Goal: Find specific page/section: Find specific page/section

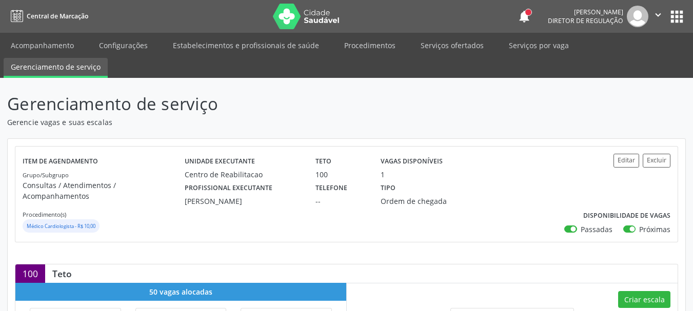
scroll to position [272, 0]
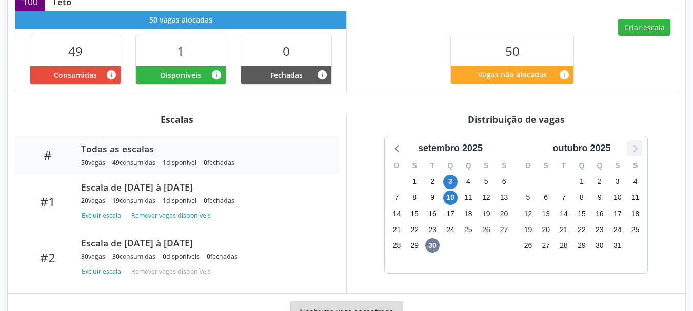
click at [631, 142] on icon at bounding box center [634, 148] width 13 height 13
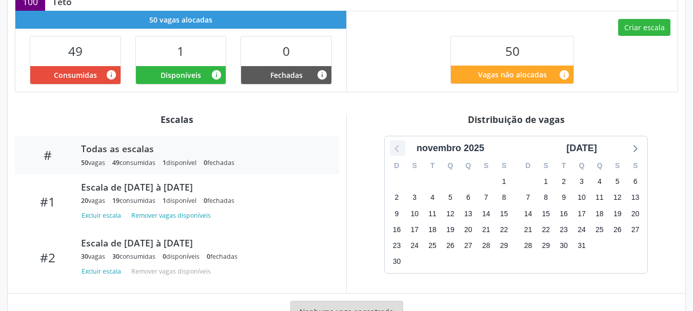
click at [397, 145] on icon at bounding box center [396, 148] width 4 height 7
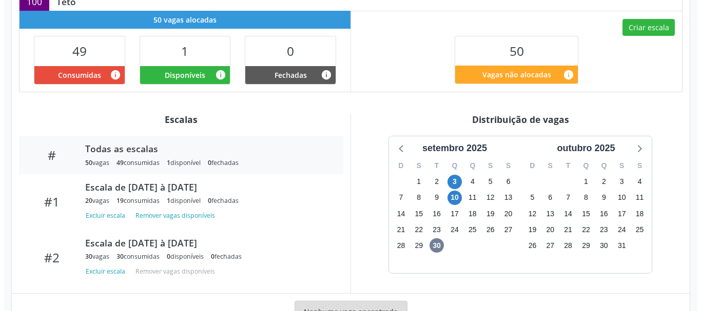
scroll to position [0, 0]
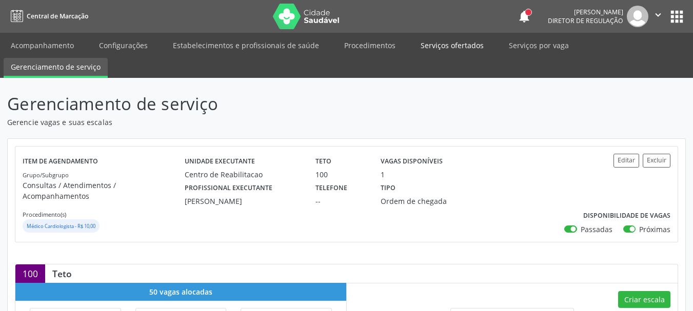
click at [443, 43] on link "Serviços ofertados" at bounding box center [451, 45] width 77 height 18
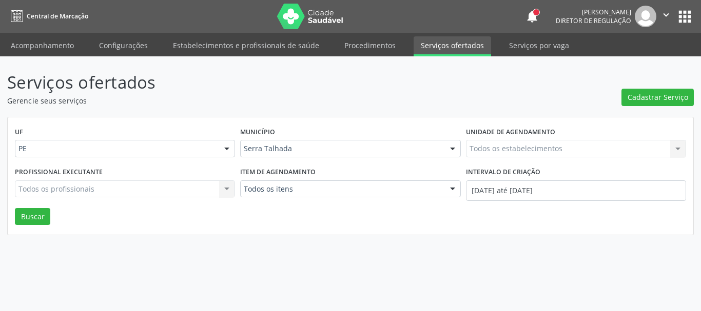
drag, startPoint x: 484, startPoint y: 138, endPoint x: 485, endPoint y: 147, distance: 8.8
click at [485, 147] on div "Unidade de agendamento Todos os estabelecimentos Todos os estabelecimentos Nenh…" at bounding box center [575, 145] width 225 height 40
click at [485, 147] on div "Todos os estabelecimentos Todos os estabelecimentos Nenhum resultado encontrado…" at bounding box center [576, 148] width 220 height 17
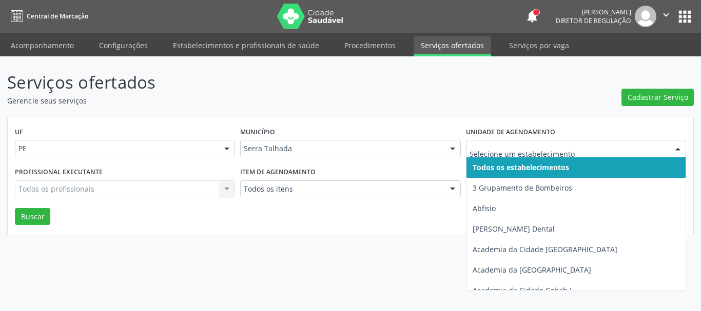
click at [485, 147] on input "text" at bounding box center [566, 154] width 195 height 21
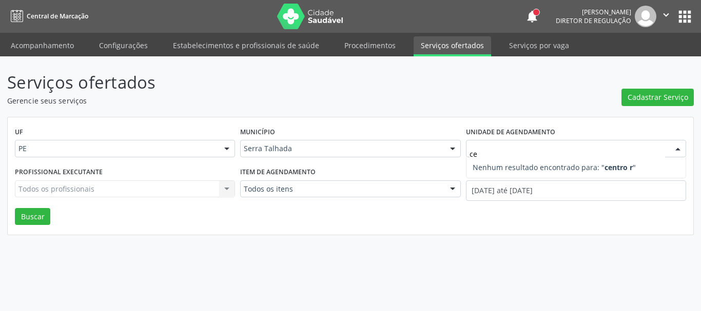
type input "c"
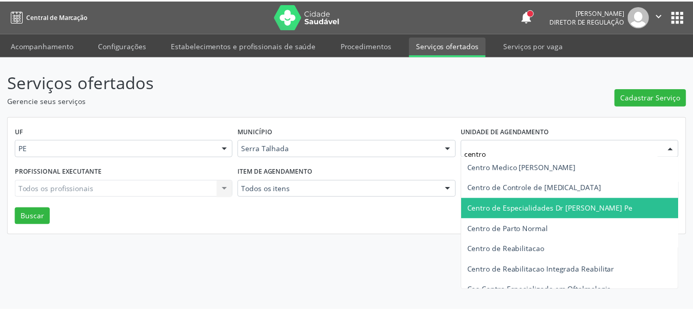
scroll to position [62, 0]
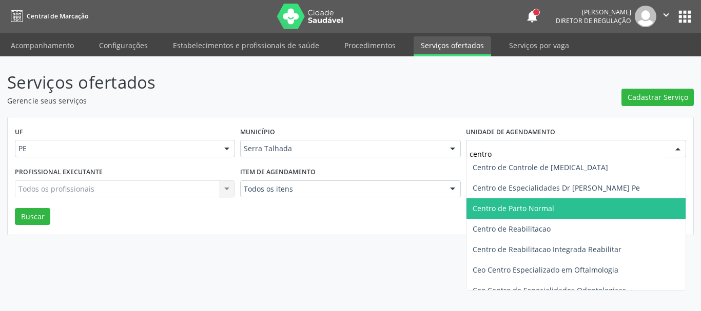
click at [557, 218] on span "Centro de Parto Normal" at bounding box center [576, 208] width 221 height 21
type input "centro"
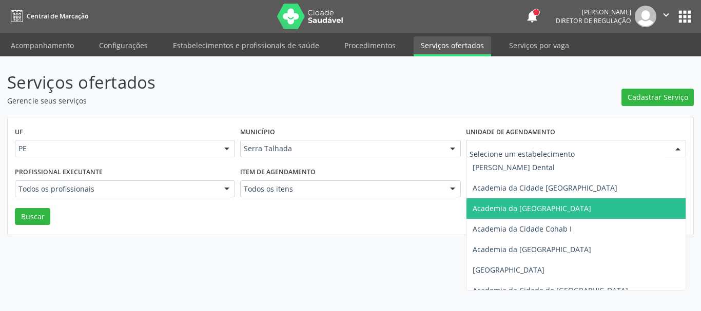
click at [568, 143] on div at bounding box center [576, 148] width 220 height 17
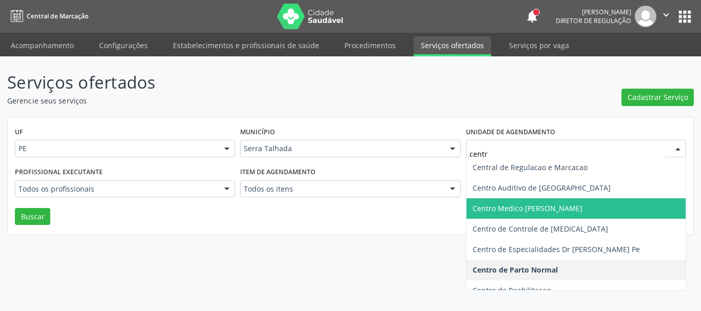
type input "centro"
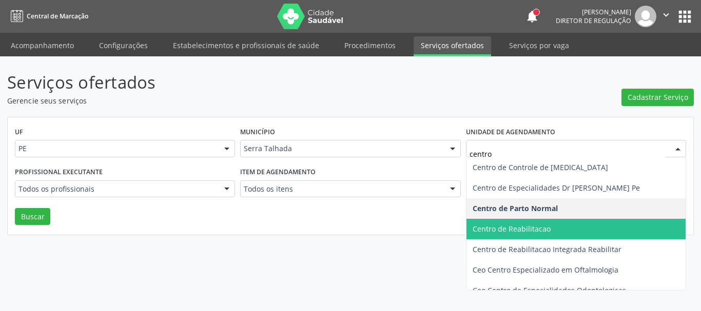
click at [522, 228] on span "Centro de Reabilitacao" at bounding box center [511, 229] width 78 height 10
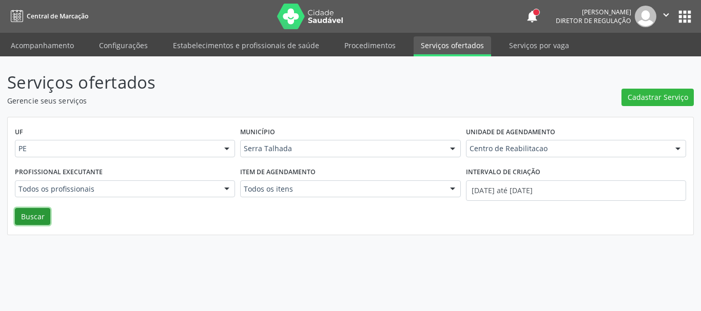
click at [26, 217] on button "Buscar" at bounding box center [32, 216] width 35 height 17
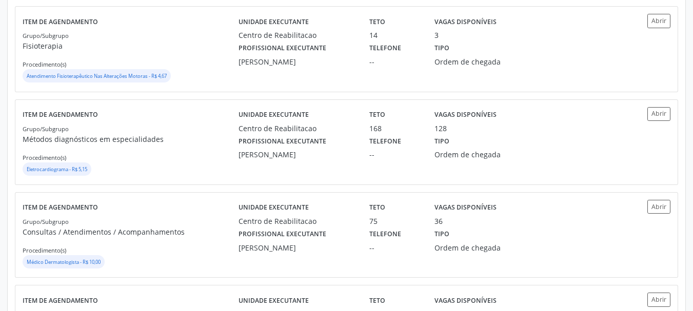
scroll to position [0, 0]
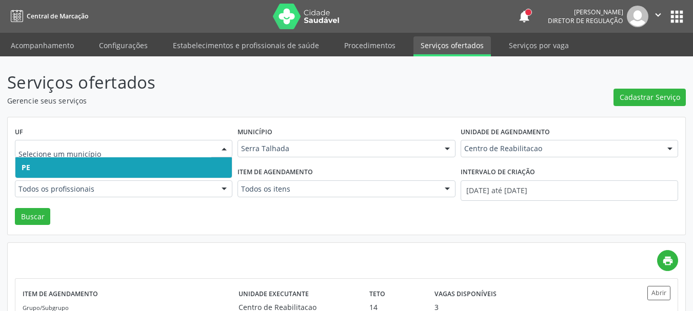
drag, startPoint x: 102, startPoint y: 153, endPoint x: 101, endPoint y: 168, distance: 15.0
click at [93, 156] on input "text" at bounding box center [114, 154] width 193 height 21
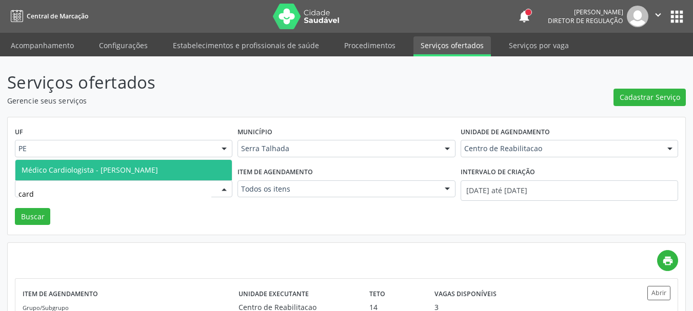
type input "cardi"
click at [133, 168] on span "Médico Cardiologista - [PERSON_NAME]" at bounding box center [90, 170] width 136 height 10
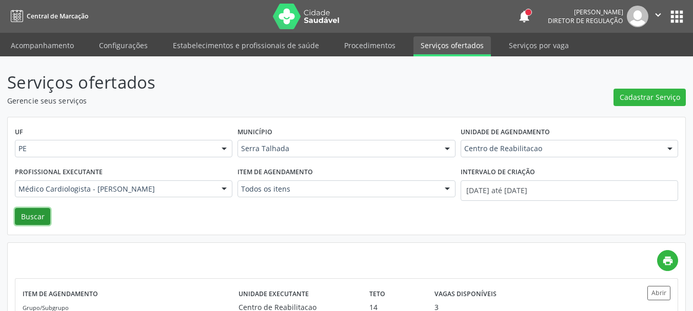
click at [25, 221] on button "Buscar" at bounding box center [32, 216] width 35 height 17
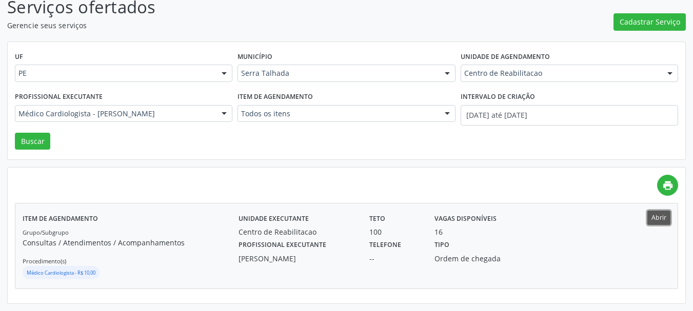
click at [662, 222] on button "Abrir" at bounding box center [658, 218] width 23 height 14
